Goal: Book appointment/travel/reservation

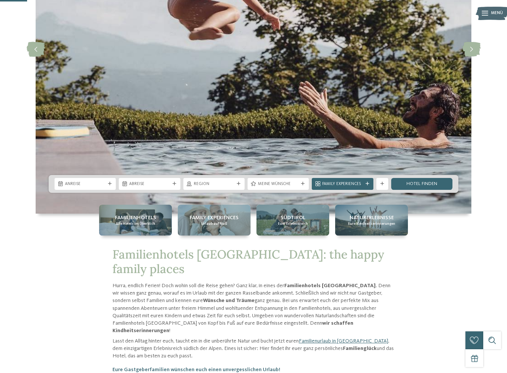
scroll to position [145, 0]
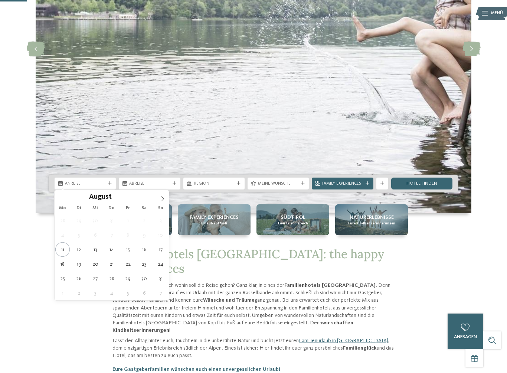
click at [163, 198] on icon at bounding box center [162, 198] width 3 height 5
click at [164, 199] on icon at bounding box center [162, 198] width 3 height 5
click at [164, 200] on icon at bounding box center [162, 198] width 5 height 5
click at [165, 199] on icon at bounding box center [162, 198] width 5 height 5
click at [165, 199] on span at bounding box center [162, 196] width 13 height 13
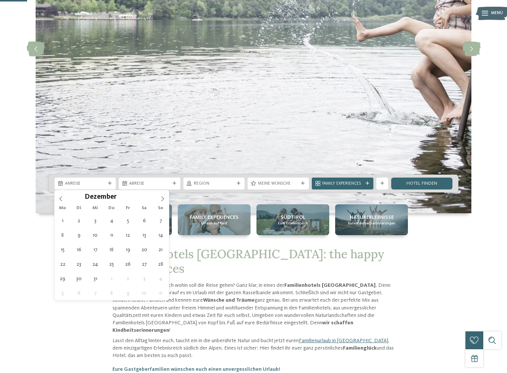
type input "****"
click at [164, 197] on icon at bounding box center [162, 198] width 5 height 5
click at [162, 198] on icon at bounding box center [162, 198] width 5 height 5
click at [163, 199] on icon at bounding box center [162, 198] width 5 height 5
click at [164, 195] on span at bounding box center [162, 196] width 13 height 13
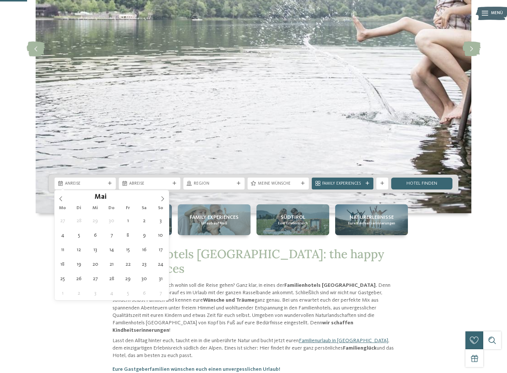
click at [163, 196] on icon at bounding box center [162, 198] width 5 height 5
click at [166, 201] on span at bounding box center [162, 196] width 13 height 13
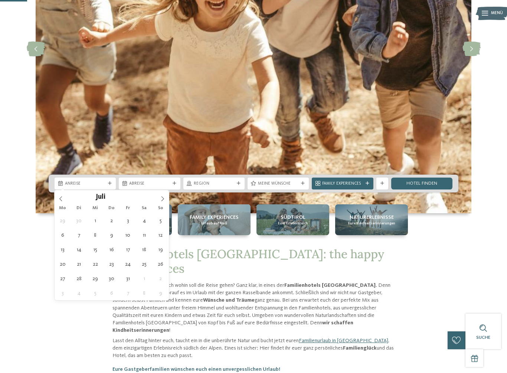
type div "25.07.2026"
type input "****"
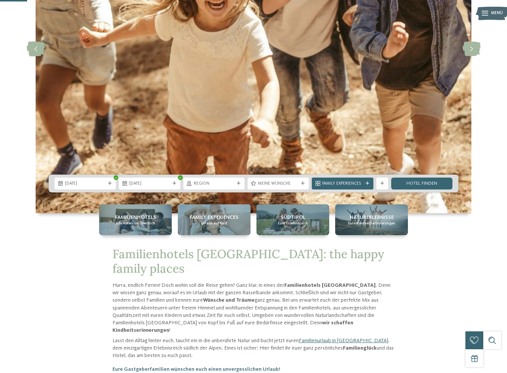
click at [107, 182] on div at bounding box center [110, 183] width 6 height 4
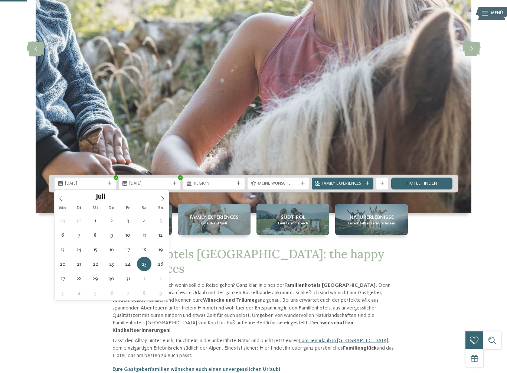
type div "18.07.2026"
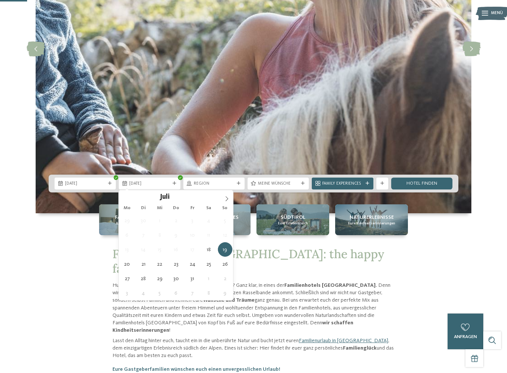
type div "01.08.2026"
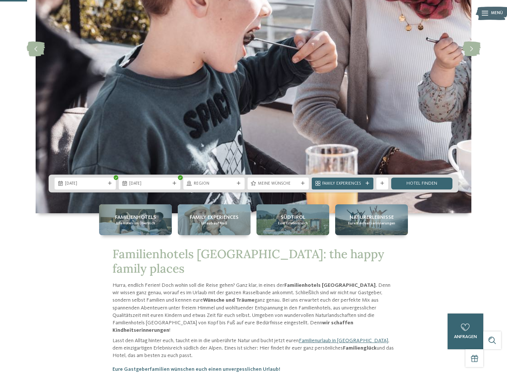
click at [239, 180] on div "Region" at bounding box center [213, 183] width 61 height 12
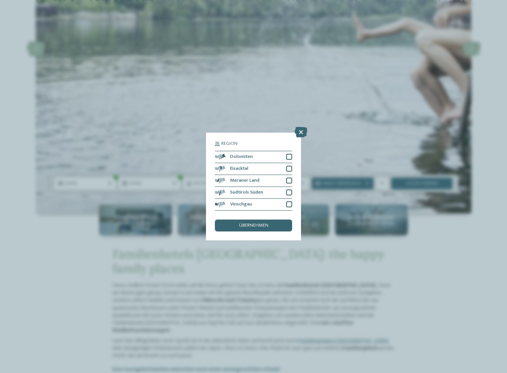
click at [291, 177] on div at bounding box center [289, 180] width 6 height 6
click at [289, 189] on div at bounding box center [289, 192] width 6 height 6
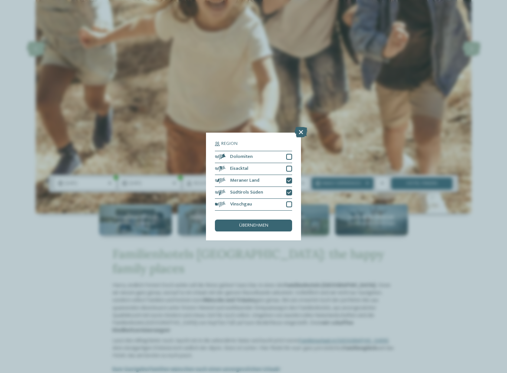
click at [286, 154] on div at bounding box center [289, 157] width 6 height 6
click at [281, 219] on div "übernehmen" at bounding box center [253, 225] width 77 height 12
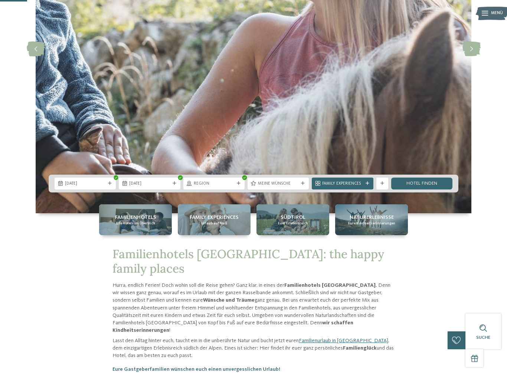
click at [291, 183] on span "Meine Wünsche" at bounding box center [278, 184] width 40 height 6
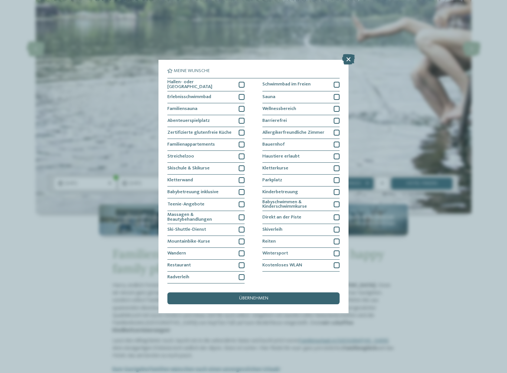
click at [236, 271] on div "Radverleih" at bounding box center [205, 277] width 77 height 12
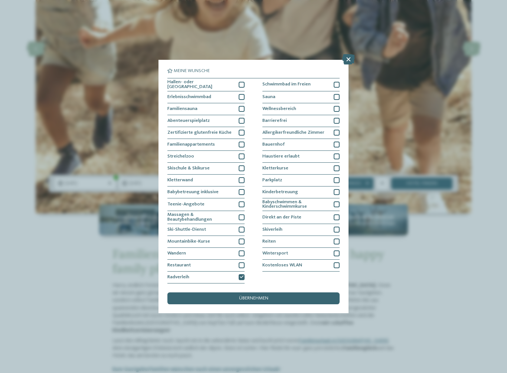
click at [334, 82] on div at bounding box center [337, 85] width 6 height 6
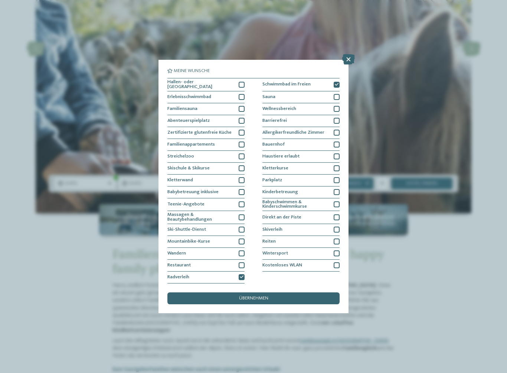
click at [337, 141] on div at bounding box center [337, 144] width 6 height 6
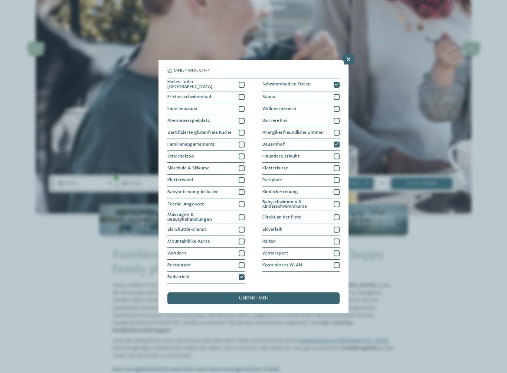
click at [338, 142] on icon at bounding box center [337, 144] width 4 height 4
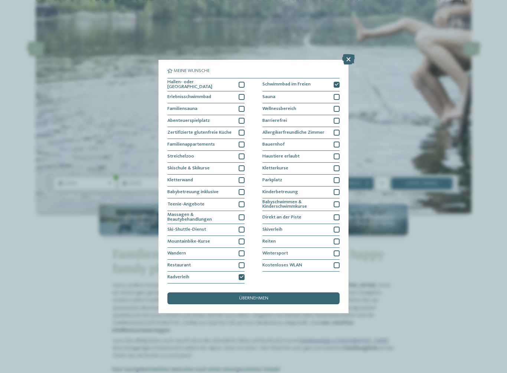
click at [243, 82] on div at bounding box center [242, 85] width 6 height 6
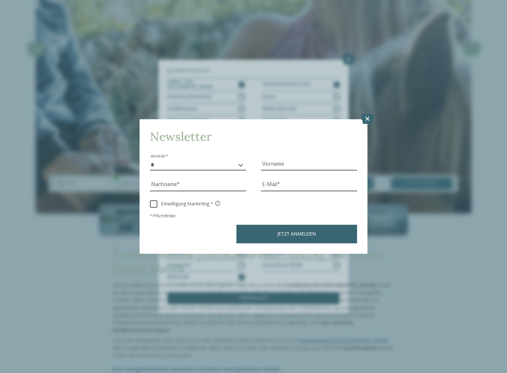
click at [368, 114] on icon at bounding box center [367, 119] width 13 height 10
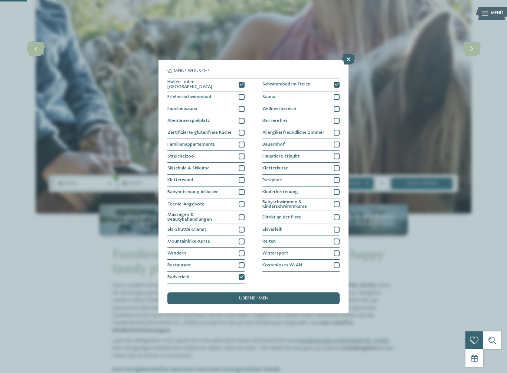
click at [241, 118] on div at bounding box center [242, 121] width 6 height 6
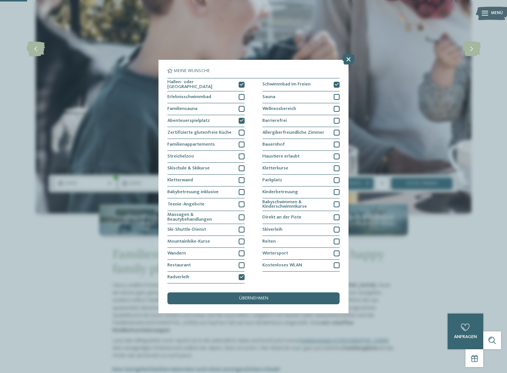
click at [317, 292] on div "übernehmen" at bounding box center [253, 298] width 172 height 12
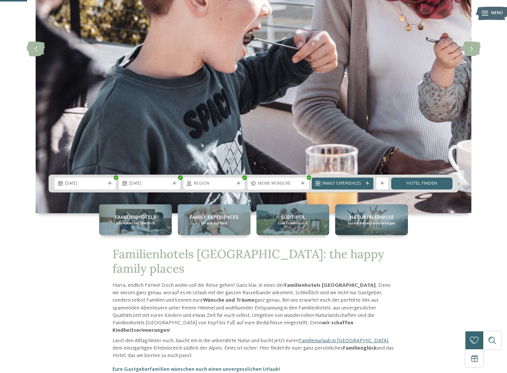
click at [356, 183] on span "Family Experiences" at bounding box center [342, 184] width 40 height 6
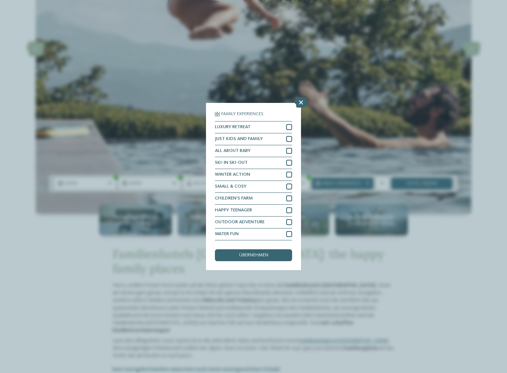
click at [298, 97] on icon at bounding box center [301, 102] width 13 height 10
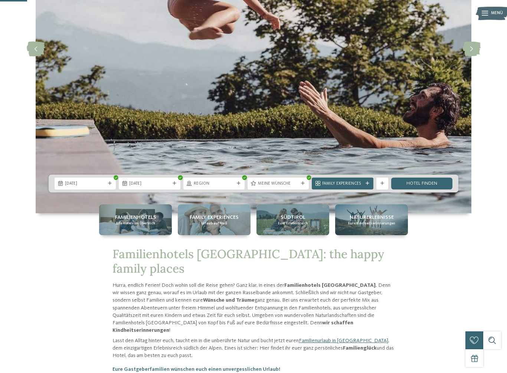
click at [433, 187] on link "Hotel finden" at bounding box center [421, 183] width 61 height 12
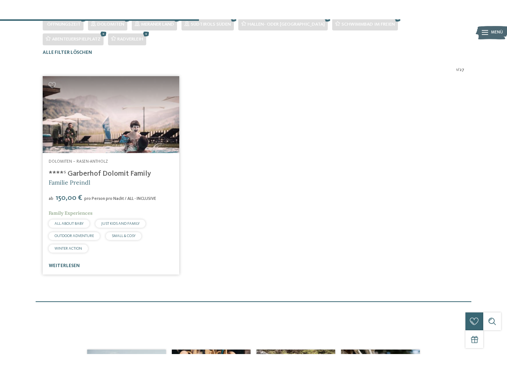
scroll to position [180, 0]
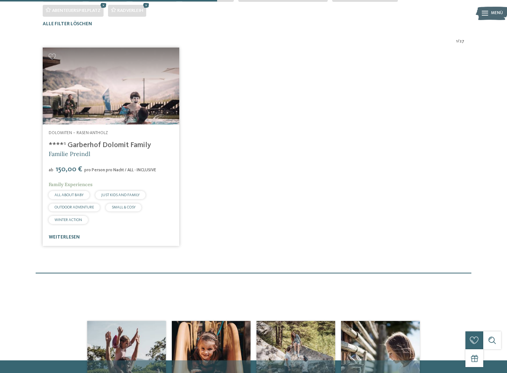
click at [157, 239] on div "Dolomiten – Rasen-Antholz ****ˢ Garberhof Dolomit Family Familie Preindl ab 150…" at bounding box center [111, 184] width 137 height 121
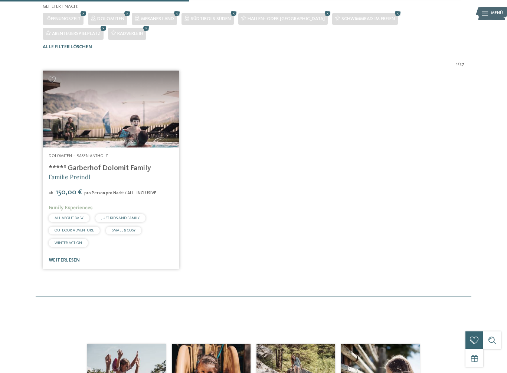
scroll to position [158, 0]
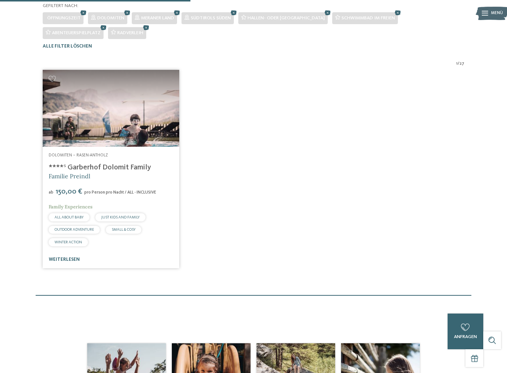
click at [123, 134] on img at bounding box center [111, 108] width 137 height 77
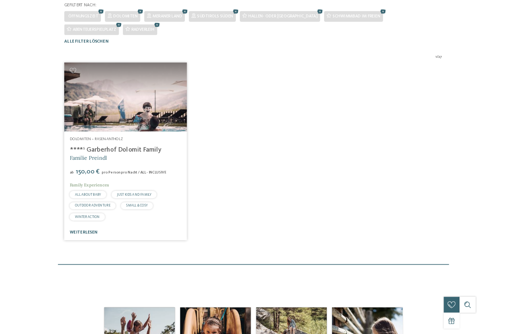
scroll to position [0, 0]
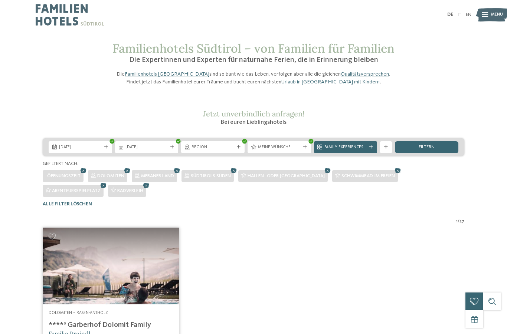
click at [103, 190] on icon at bounding box center [103, 186] width 9 height 8
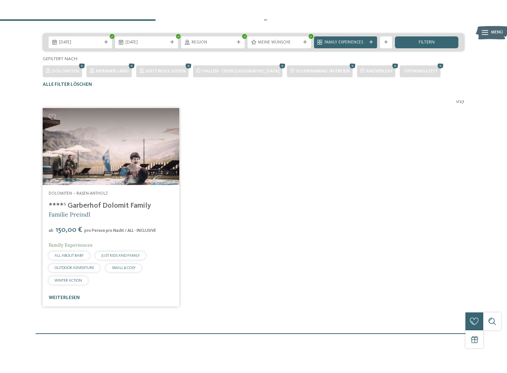
scroll to position [125, 0]
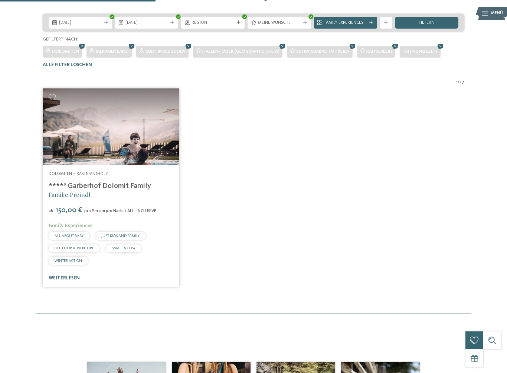
click at [396, 50] on icon at bounding box center [395, 46] width 9 height 8
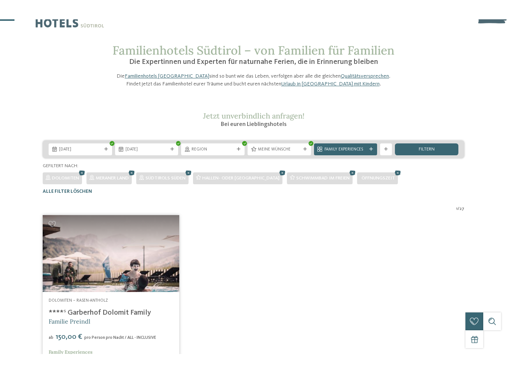
scroll to position [23, 0]
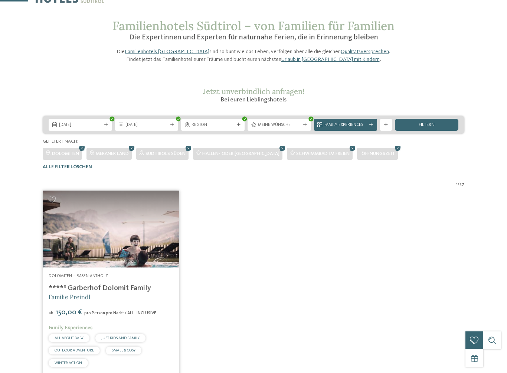
click at [235, 131] on div "Region" at bounding box center [212, 125] width 63 height 12
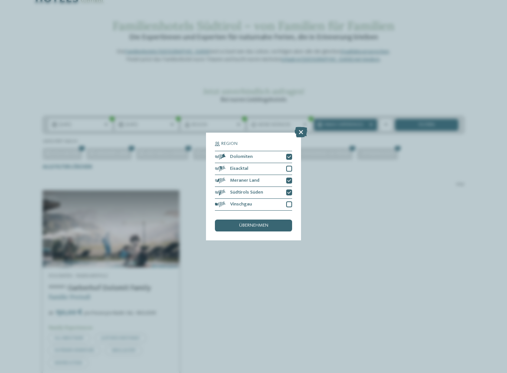
click at [287, 165] on div at bounding box center [289, 168] width 6 height 6
click at [290, 199] on div "Vinschgau" at bounding box center [253, 205] width 77 height 12
click at [279, 219] on div "übernehmen" at bounding box center [253, 225] width 77 height 12
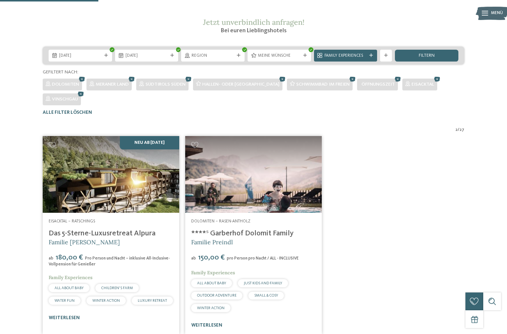
scroll to position [82, 0]
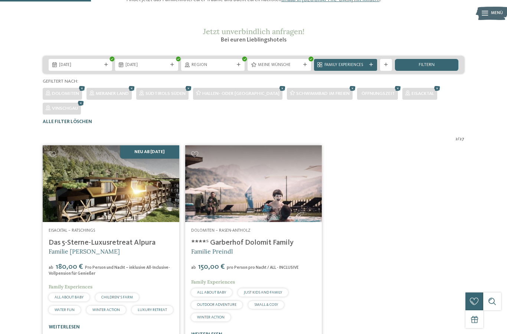
click at [351, 92] on icon at bounding box center [352, 89] width 9 height 8
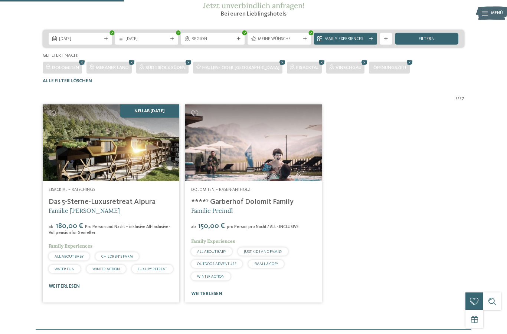
scroll to position [109, 0]
click at [278, 66] on icon at bounding box center [282, 62] width 9 height 8
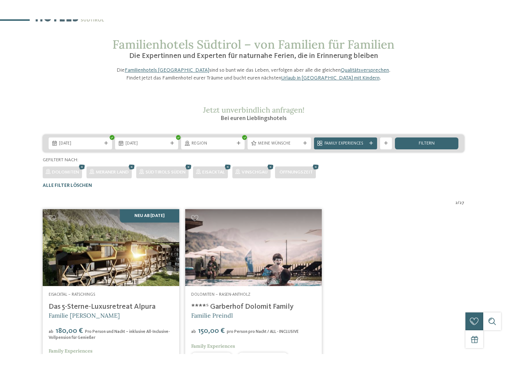
scroll to position [24, 0]
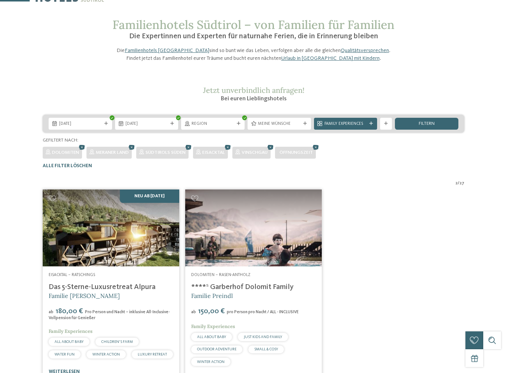
click at [320, 151] on icon at bounding box center [315, 147] width 9 height 8
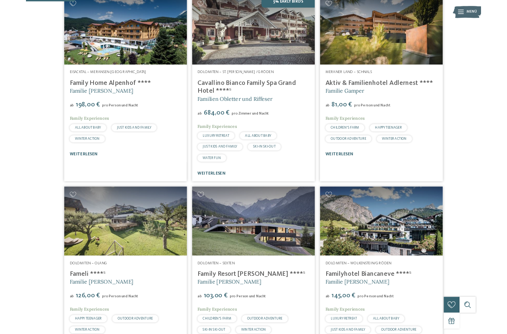
scroll to position [216, 0]
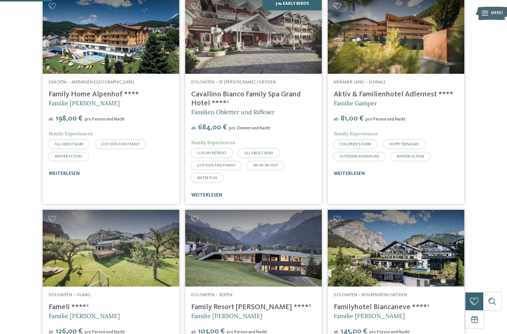
click at [393, 74] on img at bounding box center [396, 35] width 137 height 77
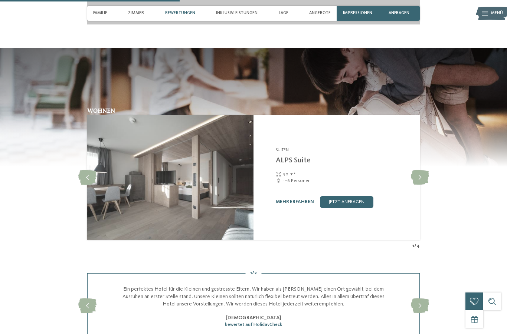
scroll to position [754, 0]
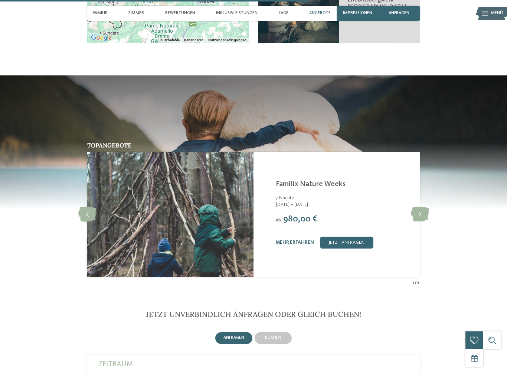
scroll to position [1227, 0]
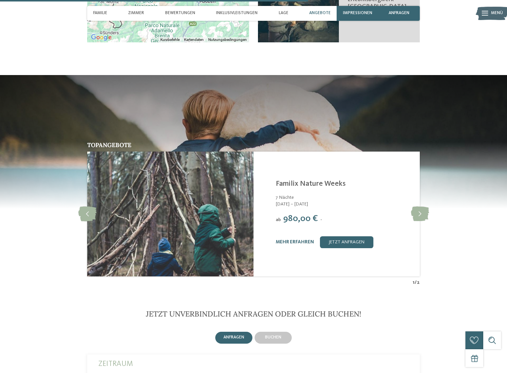
click at [421, 206] on icon at bounding box center [420, 213] width 18 height 15
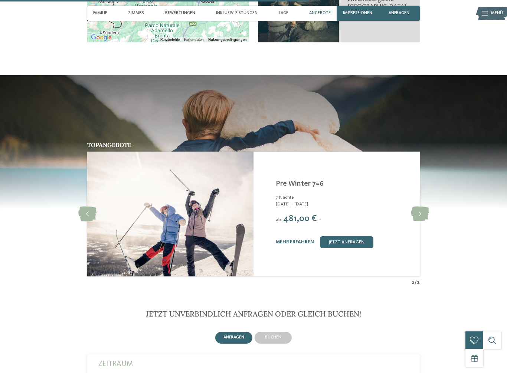
click at [415, 206] on div at bounding box center [420, 214] width 16 height 16
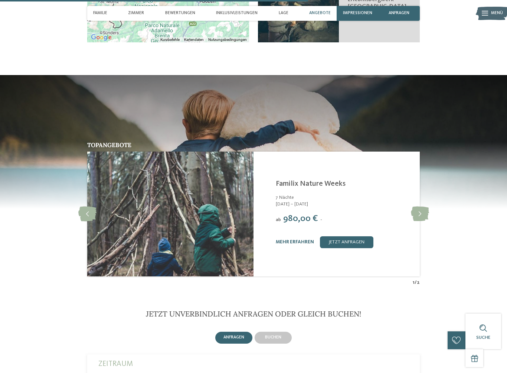
click at [425, 206] on icon at bounding box center [420, 213] width 18 height 15
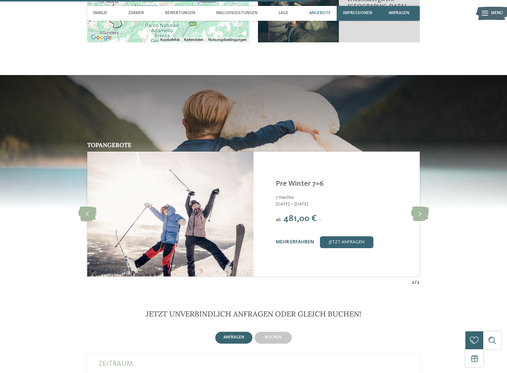
click at [429, 206] on icon at bounding box center [420, 213] width 18 height 15
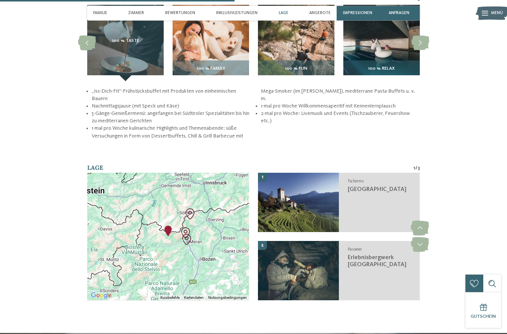
scroll to position [934, 0]
